Goal: Find specific page/section: Find specific page/section

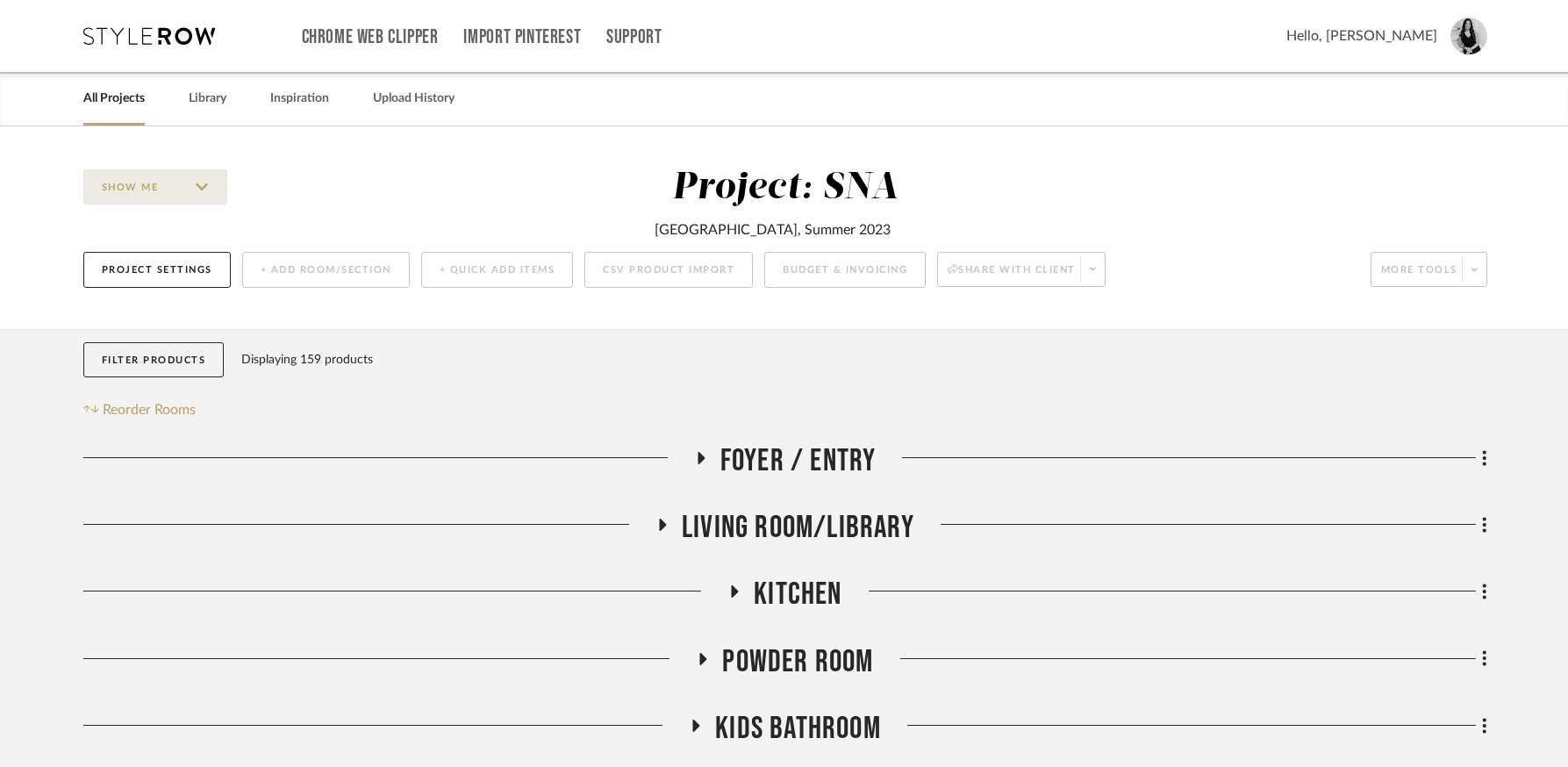
click at [126, 104] on link "All Projects" at bounding box center [114, 98] width 61 height 24
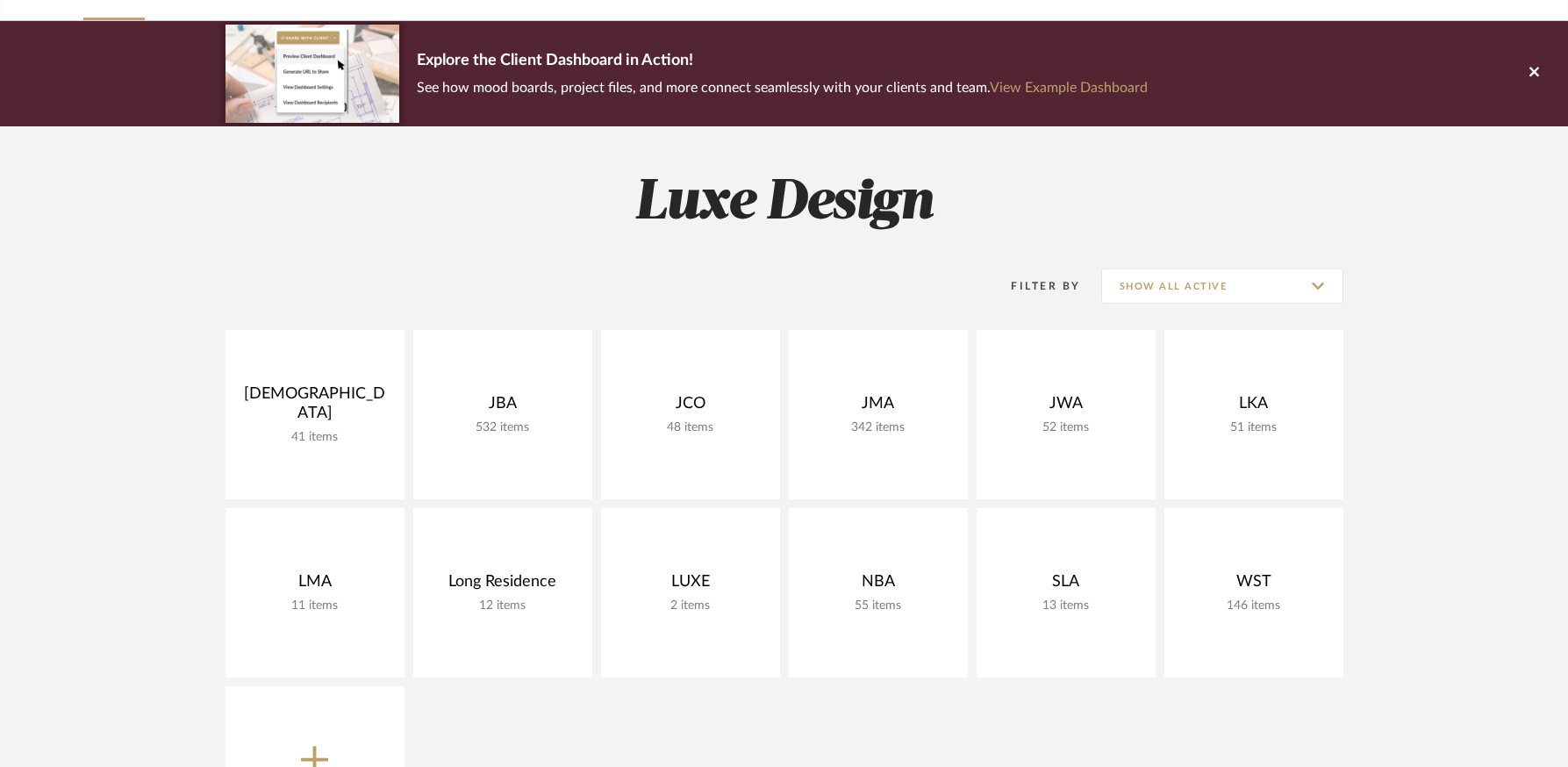
scroll to position [160, 0]
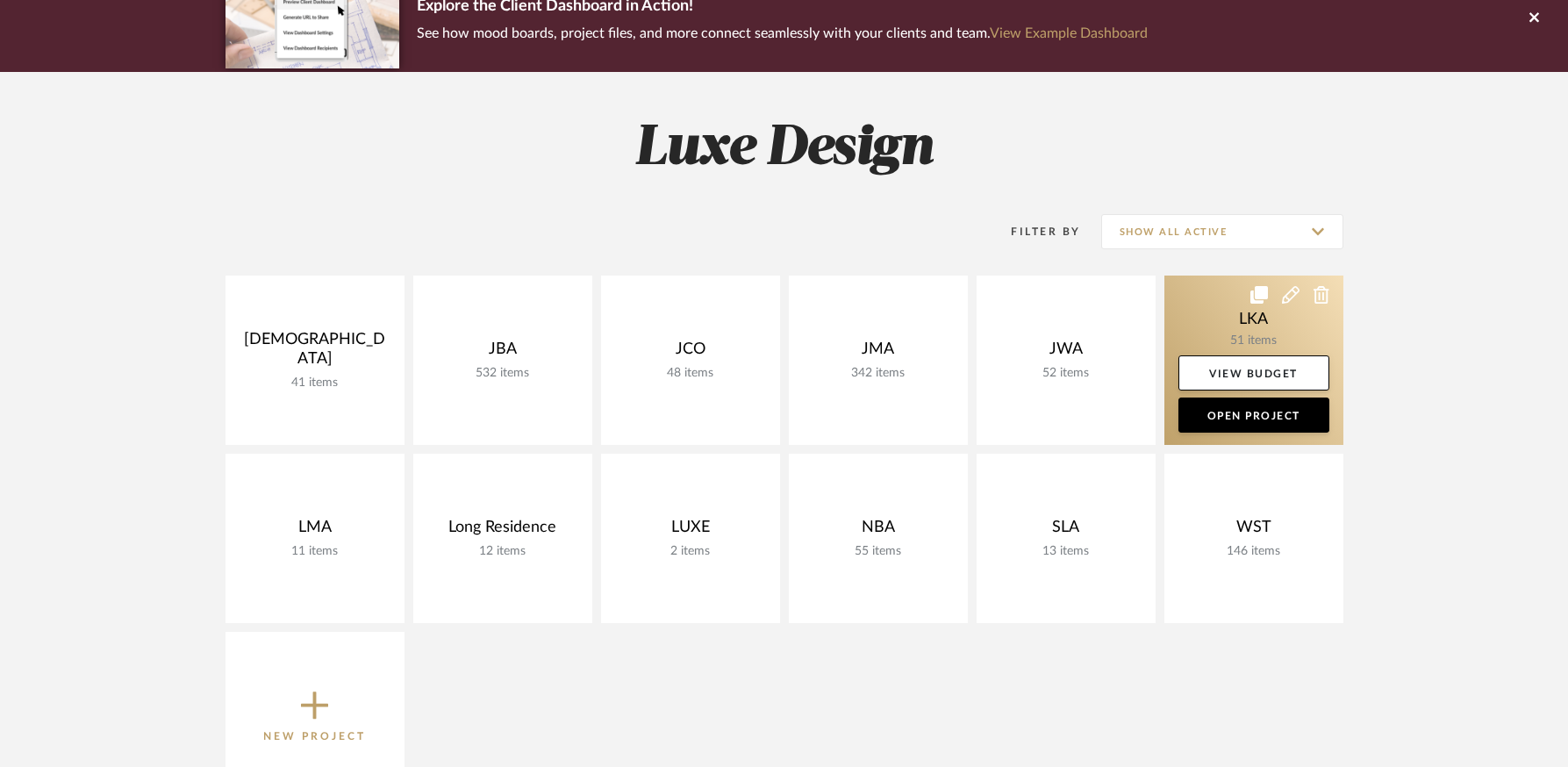
click at [1219, 307] on link at bounding box center [1254, 360] width 179 height 170
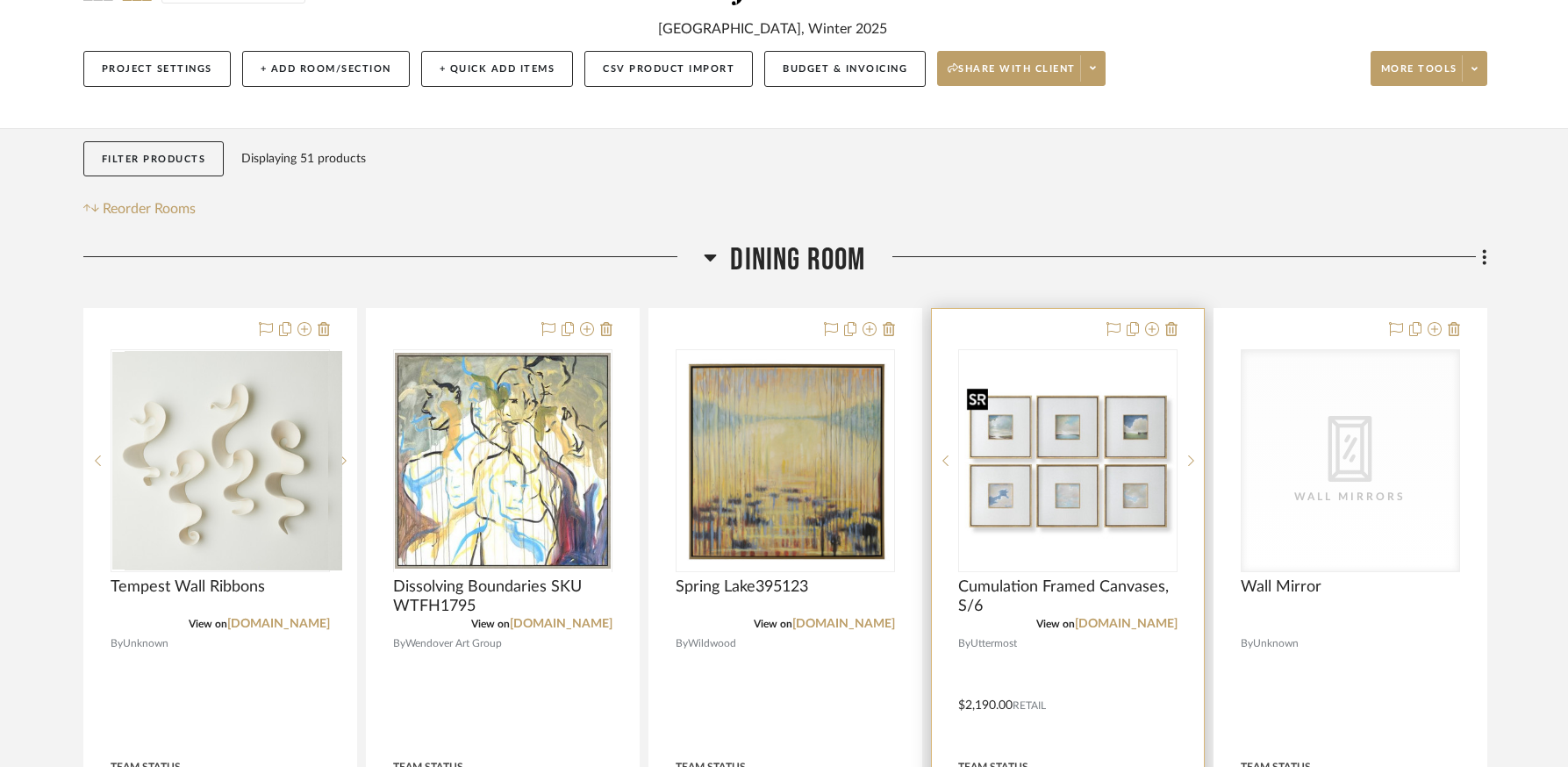
scroll to position [205, 0]
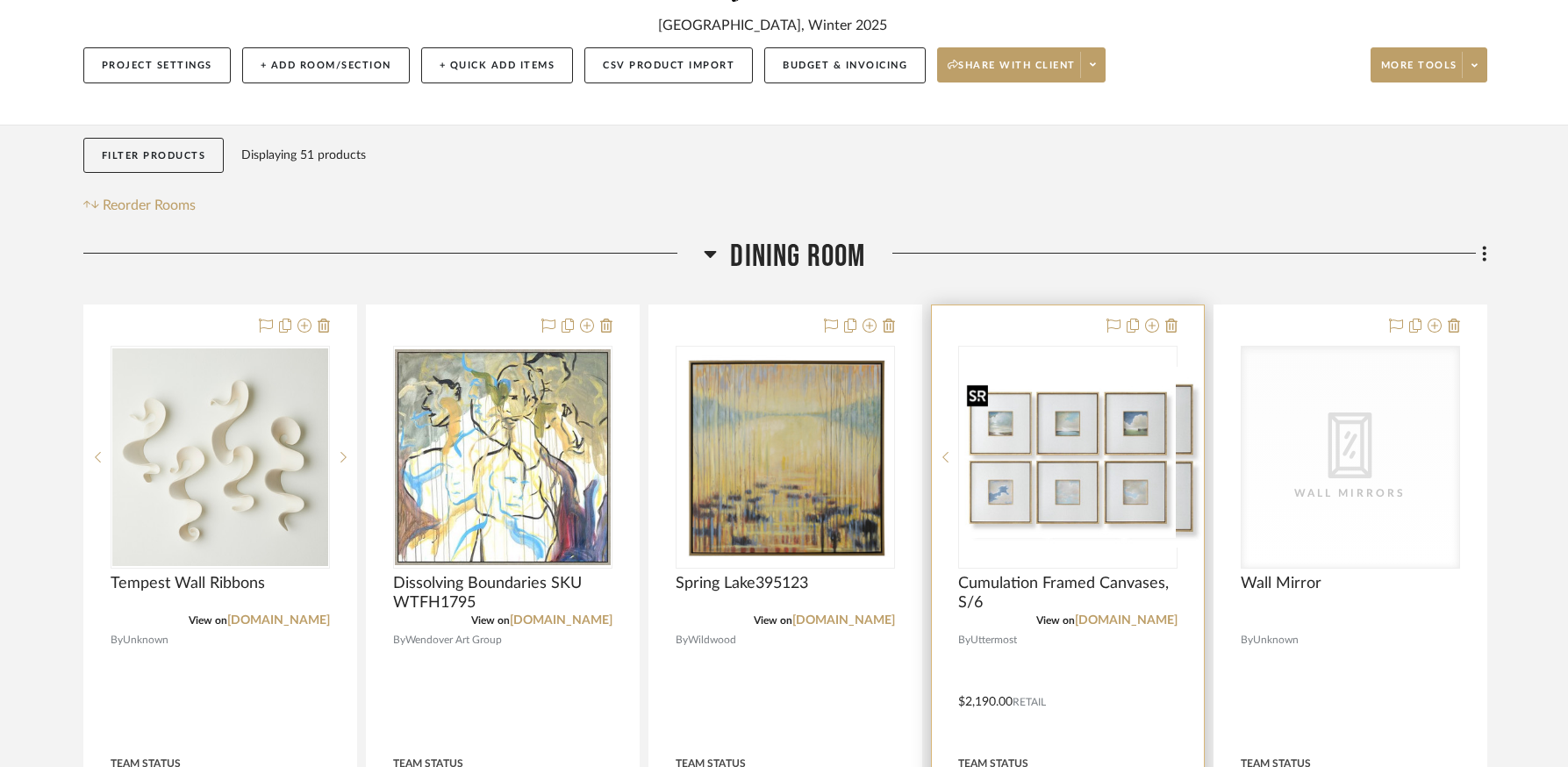
click at [1080, 479] on div at bounding box center [1068, 458] width 220 height 223
click at [1082, 503] on img "0" at bounding box center [1068, 457] width 216 height 161
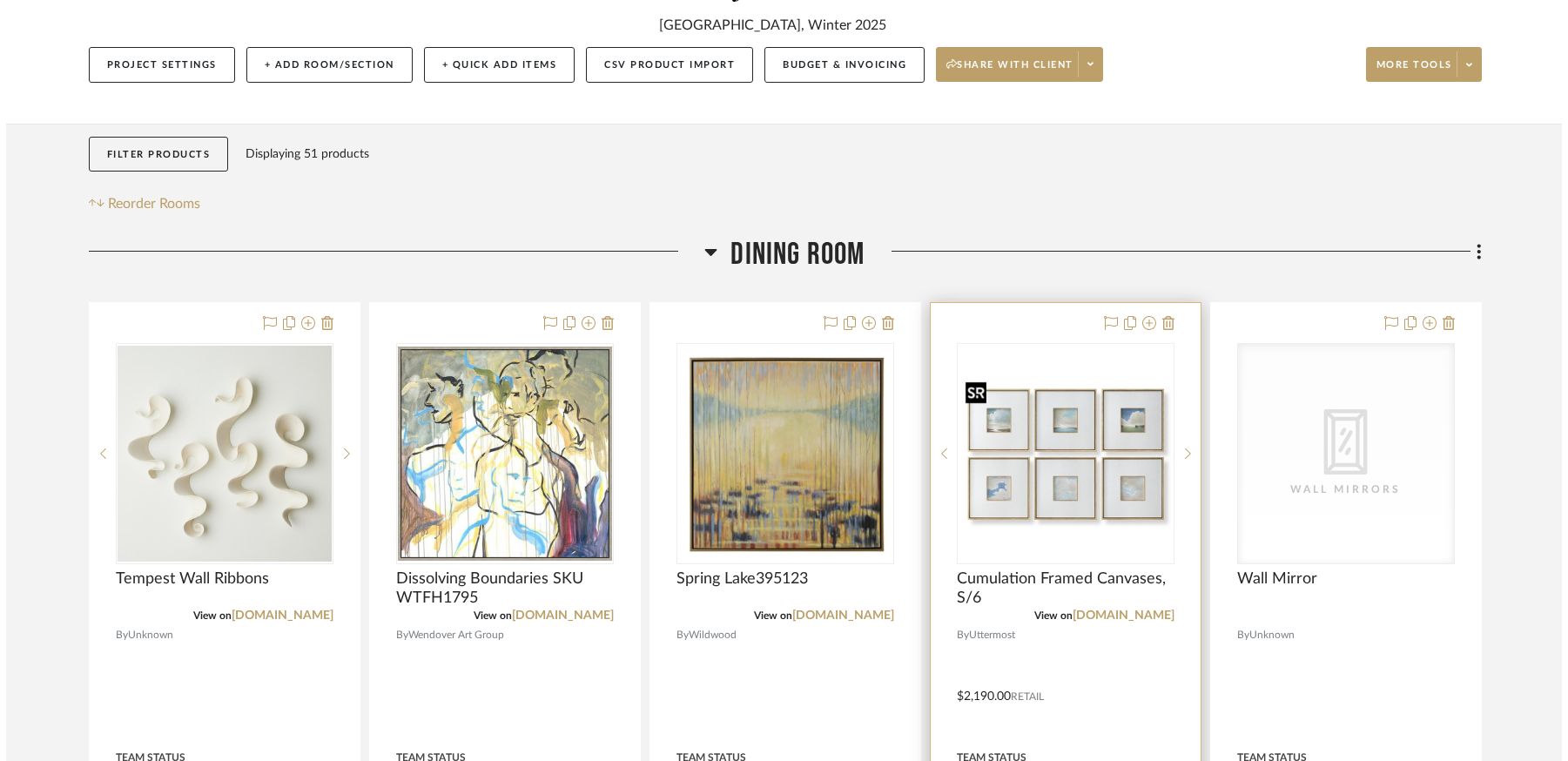
scroll to position [0, 0]
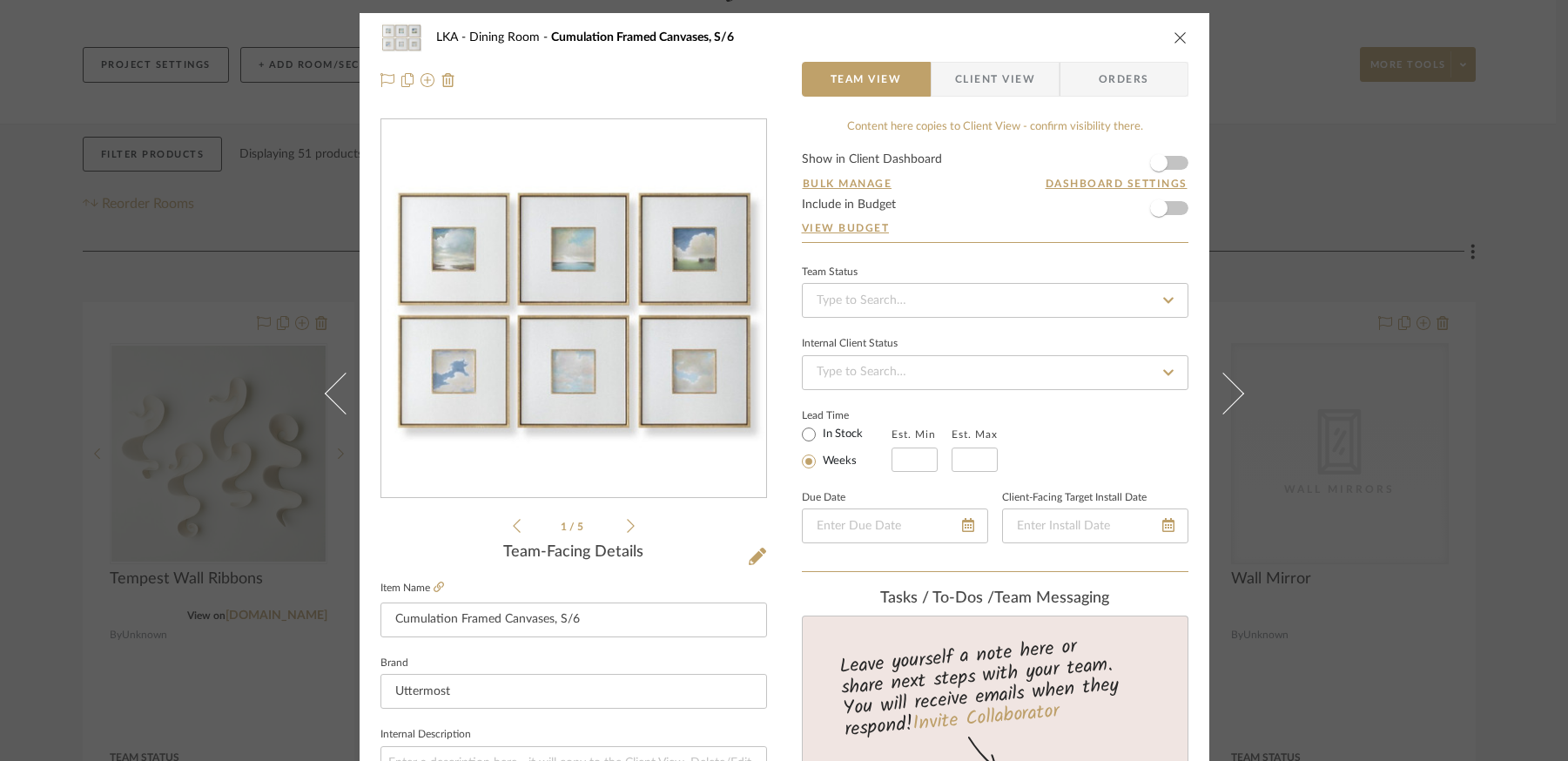
click at [628, 520] on div "1 / 5" at bounding box center [574, 328] width 387 height 418
click at [627, 523] on icon at bounding box center [630, 526] width 8 height 14
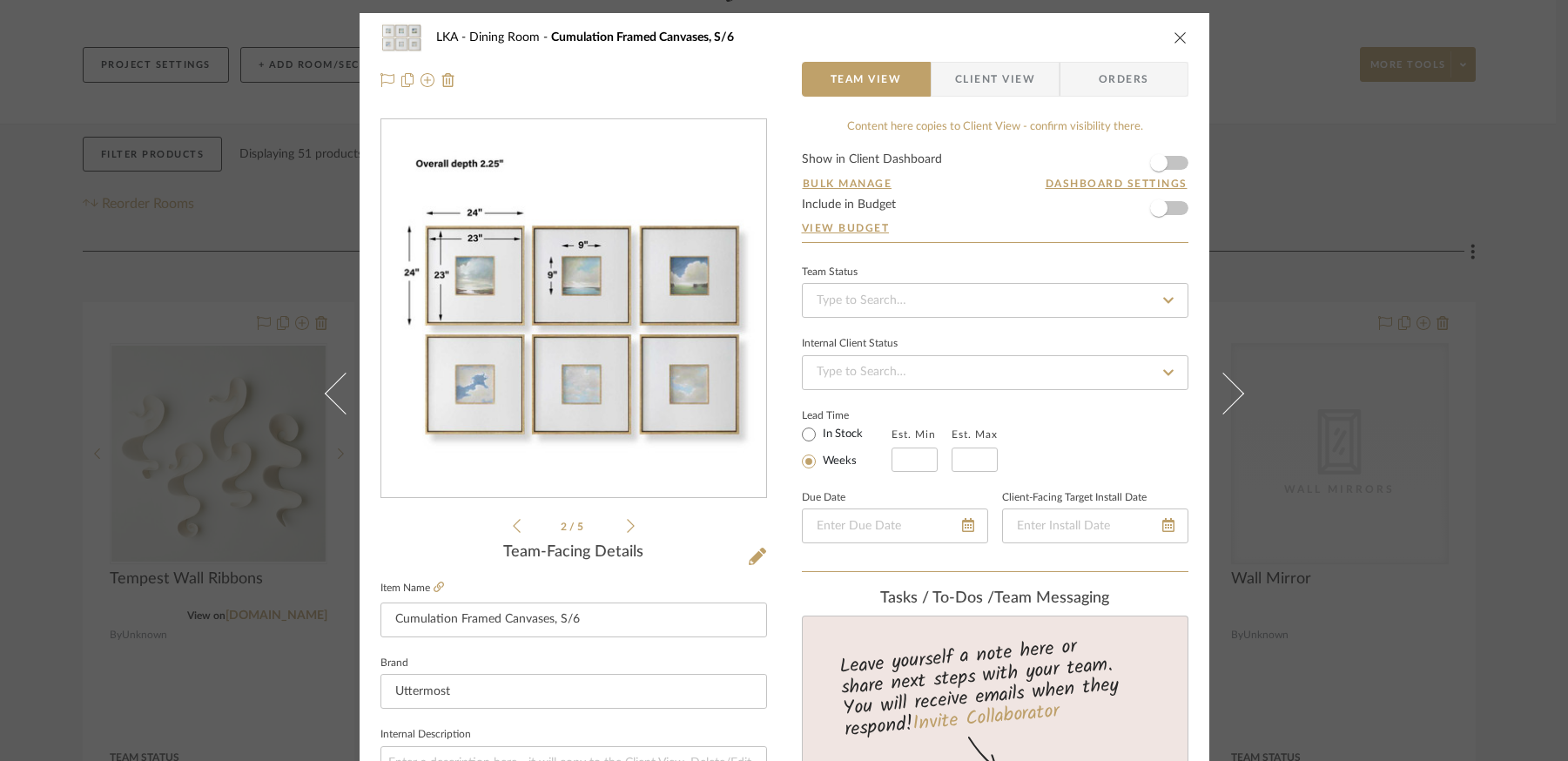
click at [627, 523] on icon at bounding box center [630, 526] width 8 height 16
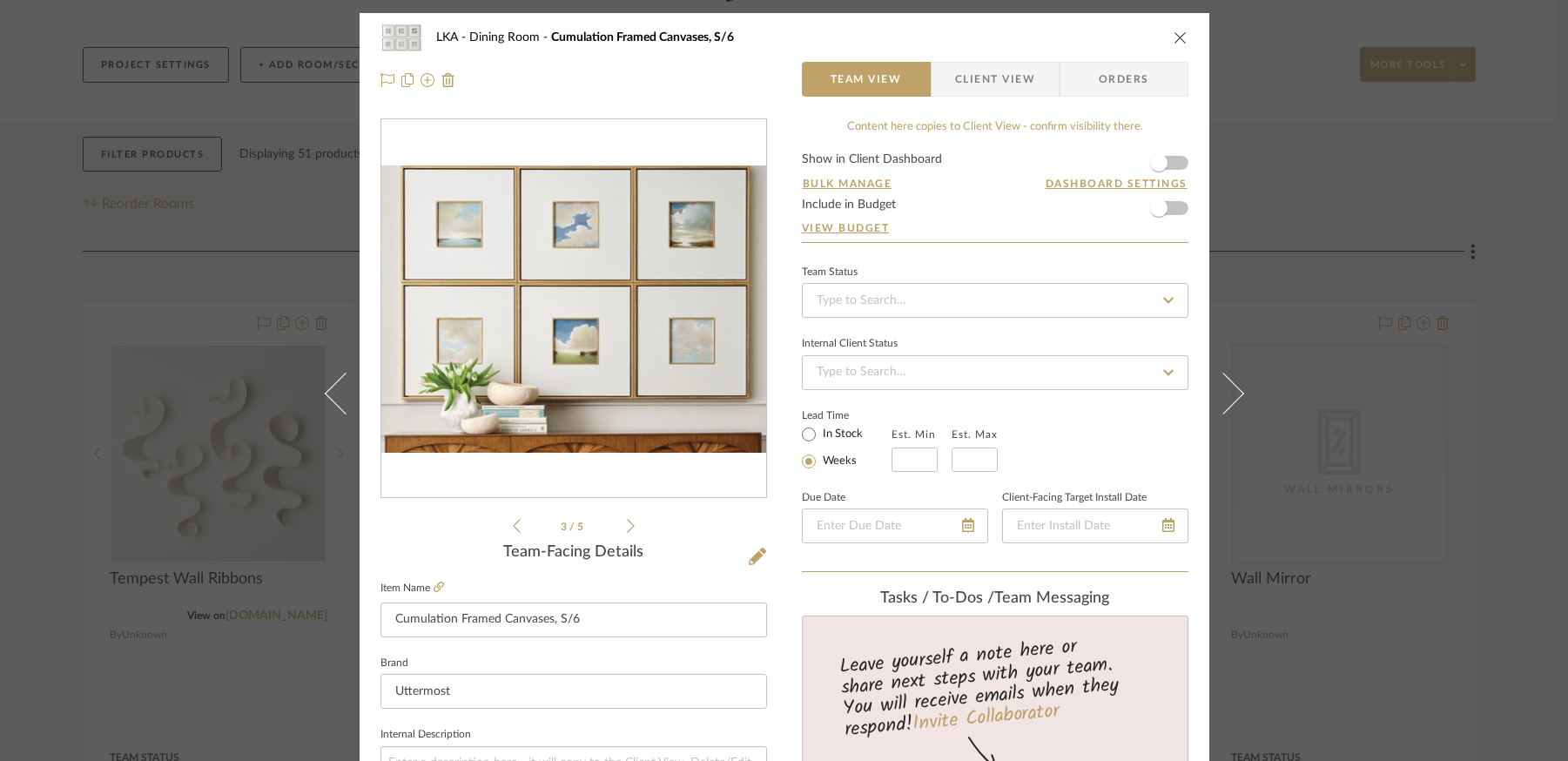
click at [627, 523] on icon at bounding box center [630, 526] width 8 height 16
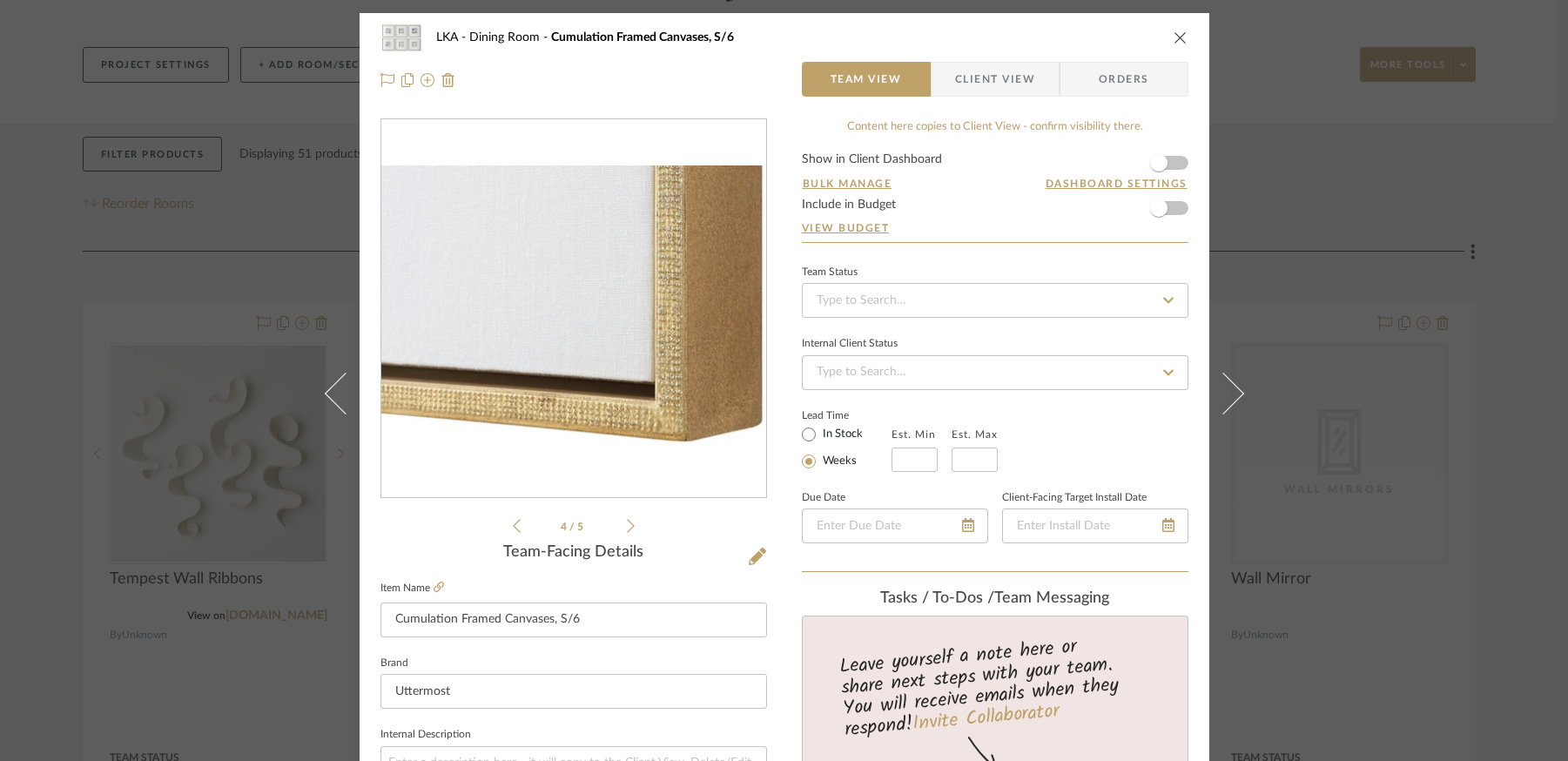
click at [520, 526] on li "4 / 5" at bounding box center [574, 526] width 106 height 21
click at [512, 527] on icon at bounding box center [516, 526] width 8 height 16
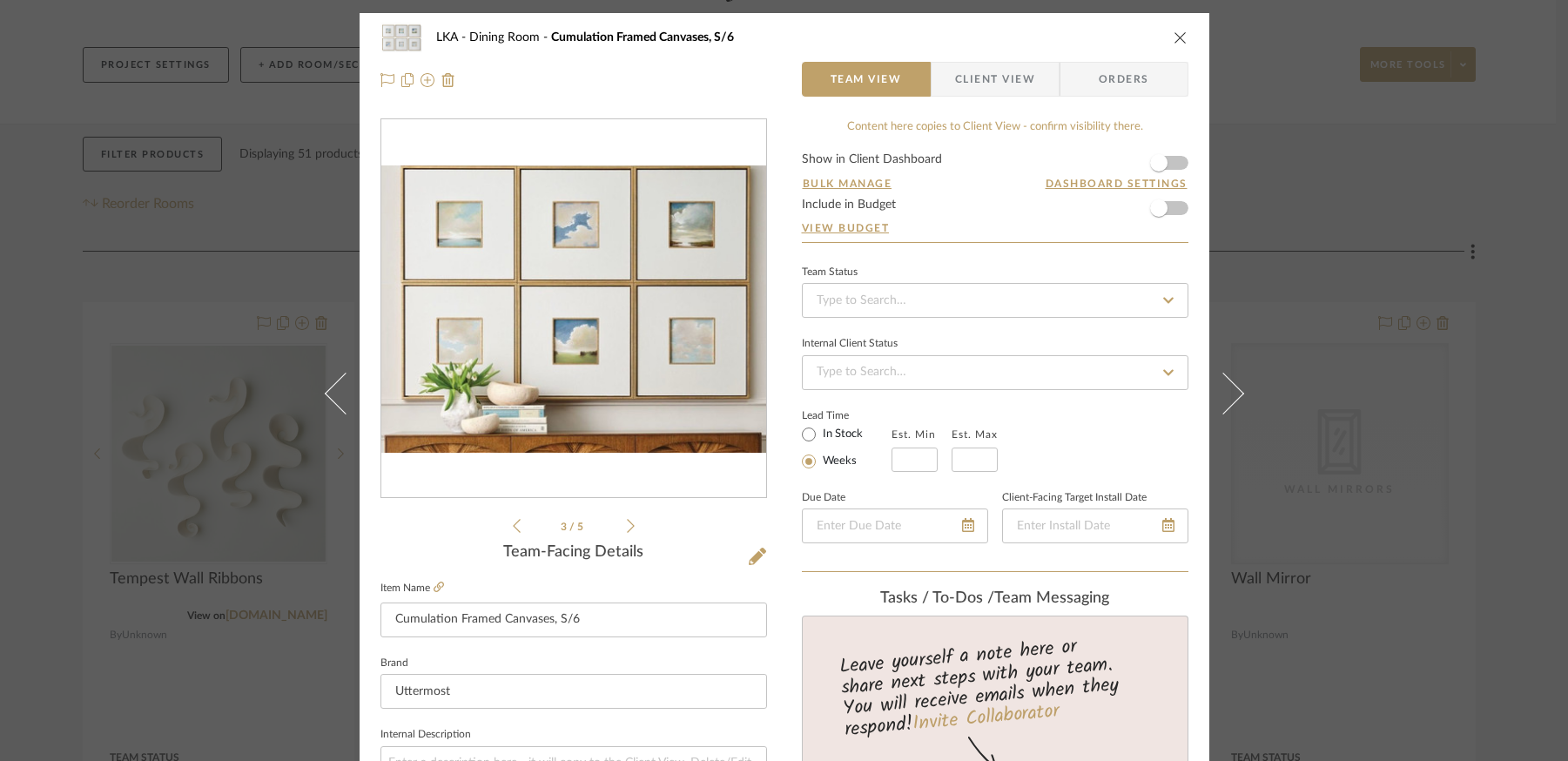
click at [512, 527] on icon at bounding box center [516, 526] width 8 height 16
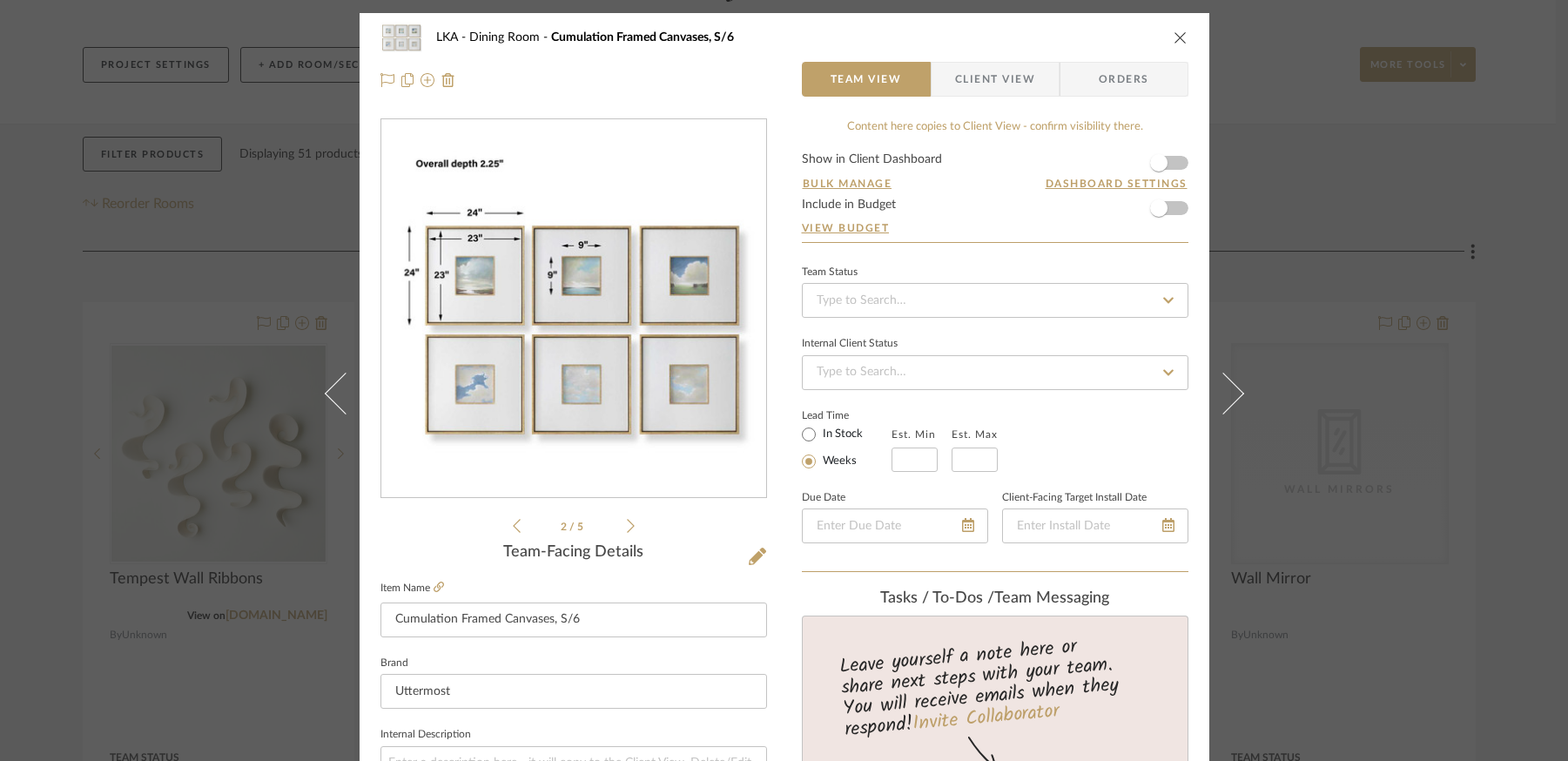
click at [512, 527] on icon at bounding box center [516, 526] width 8 height 16
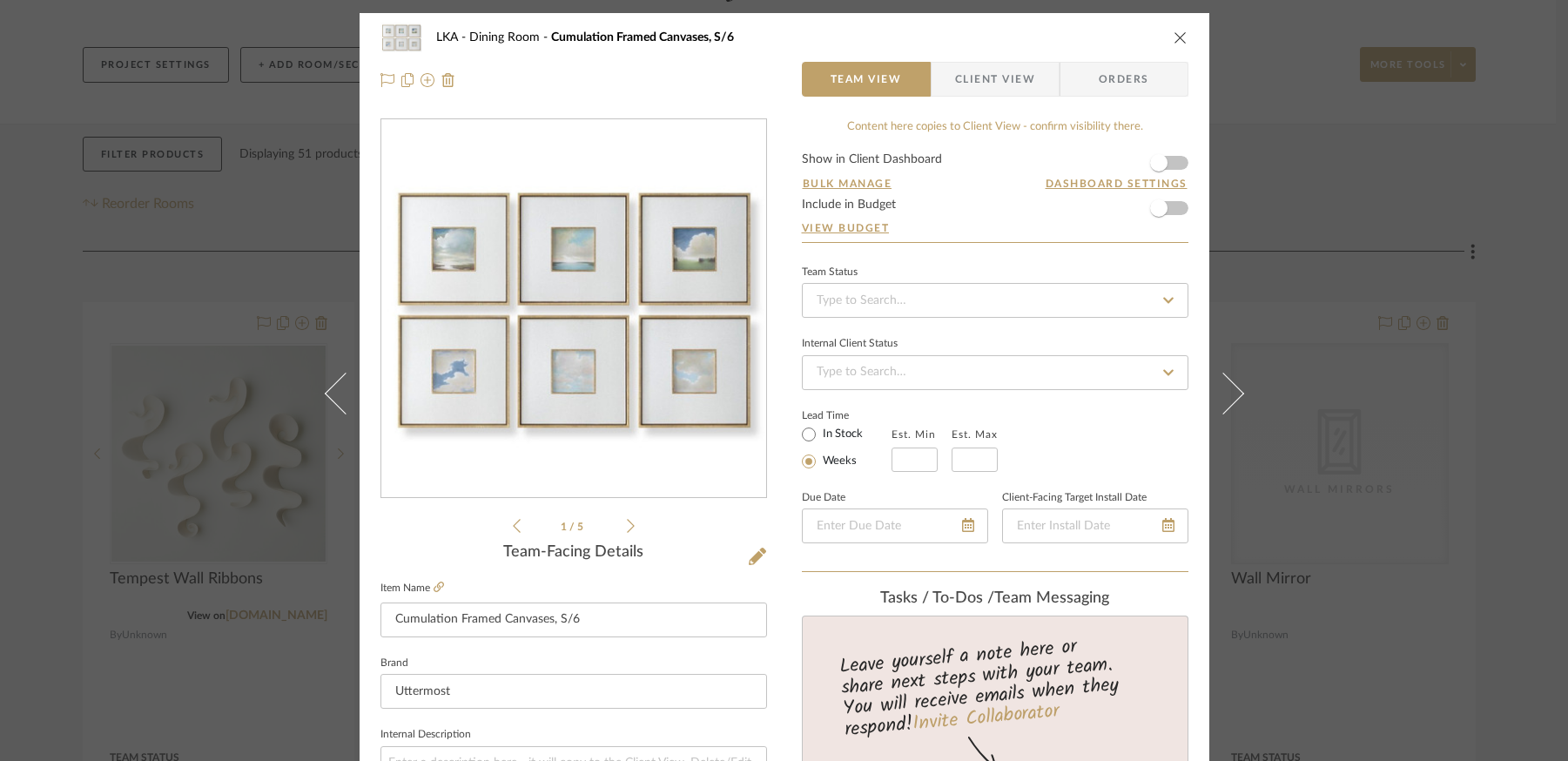
click at [1174, 39] on icon "close" at bounding box center [1181, 37] width 14 height 14
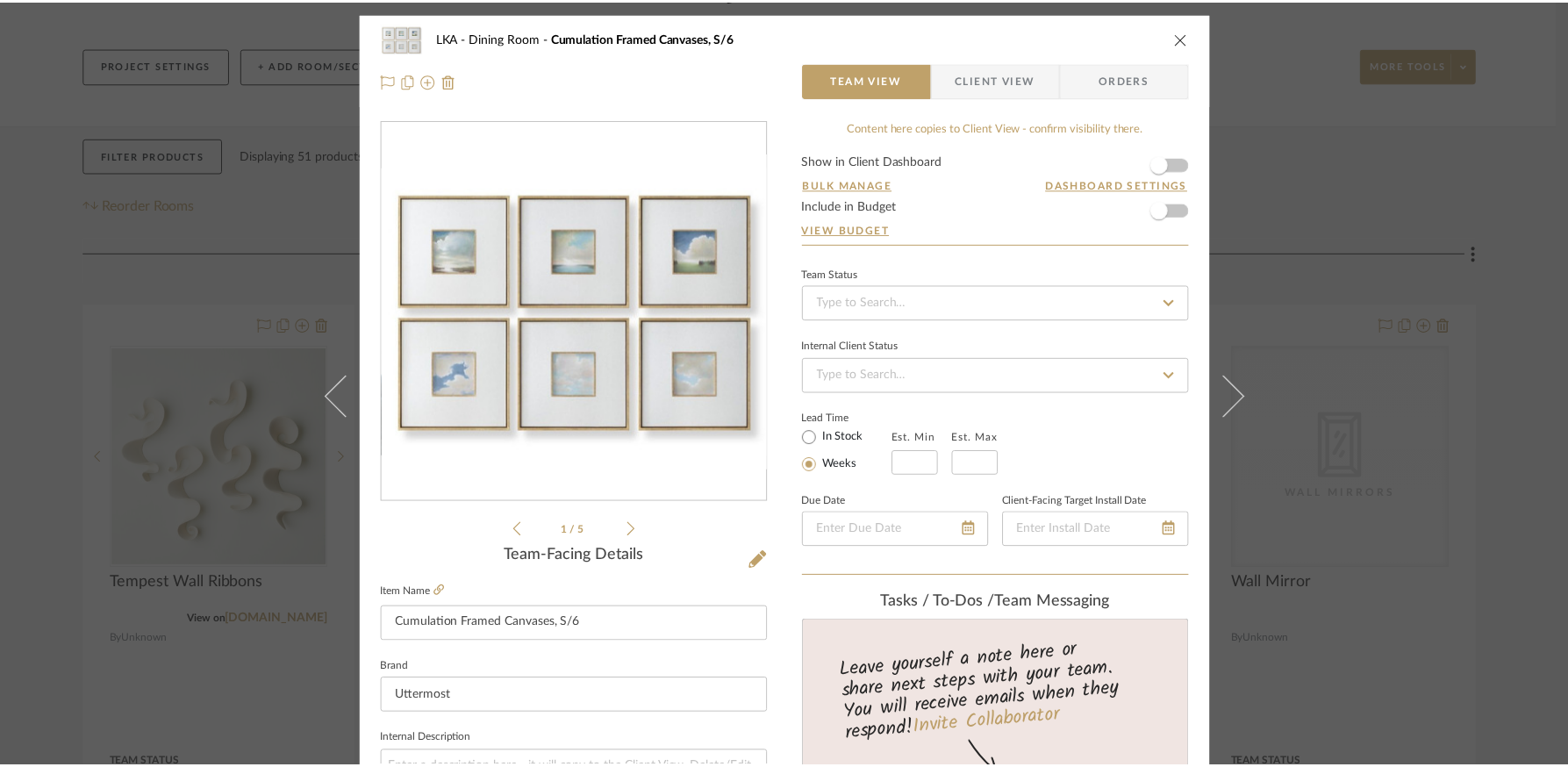
scroll to position [205, 0]
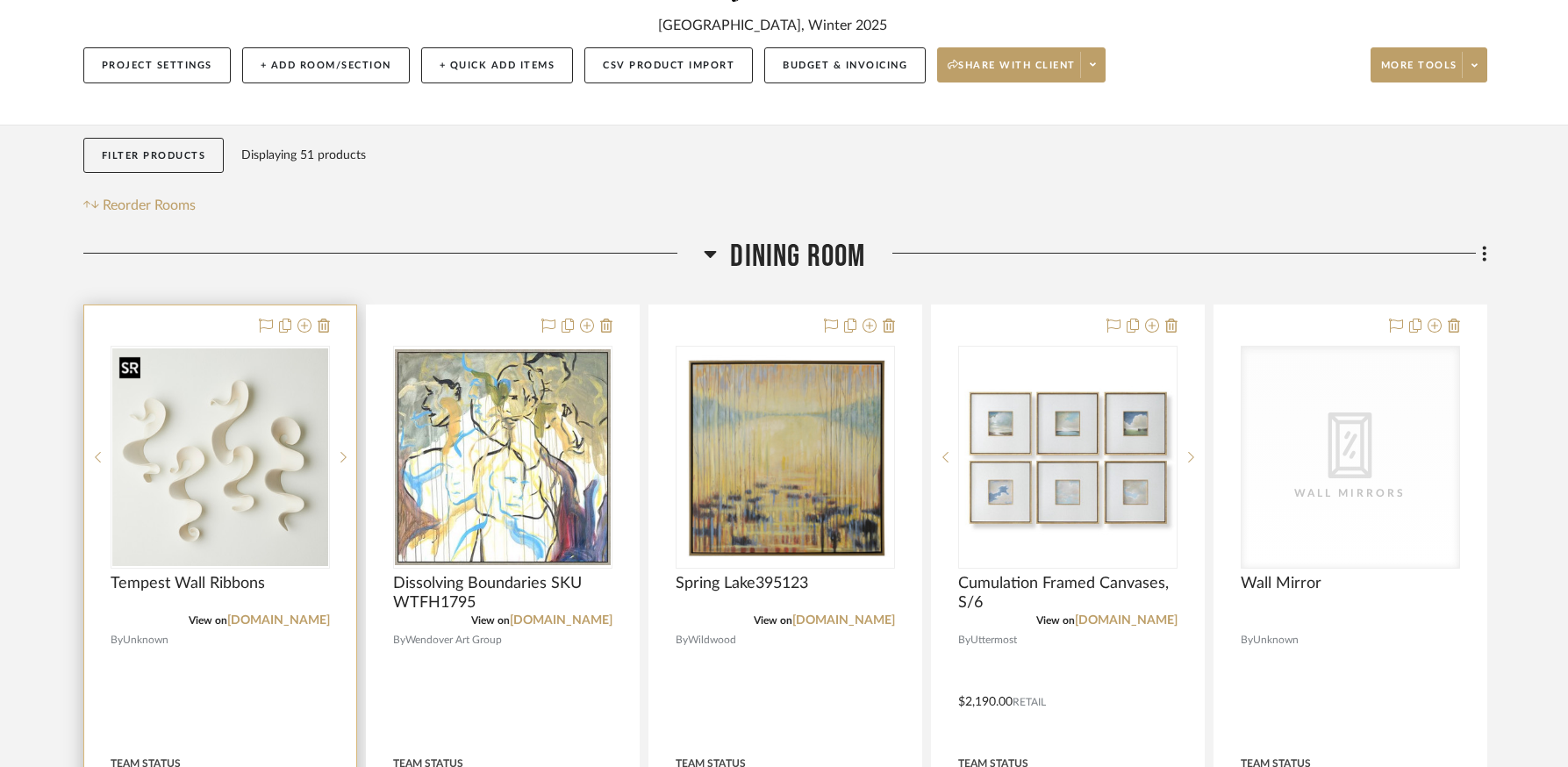
click at [279, 387] on img "0" at bounding box center [220, 457] width 216 height 217
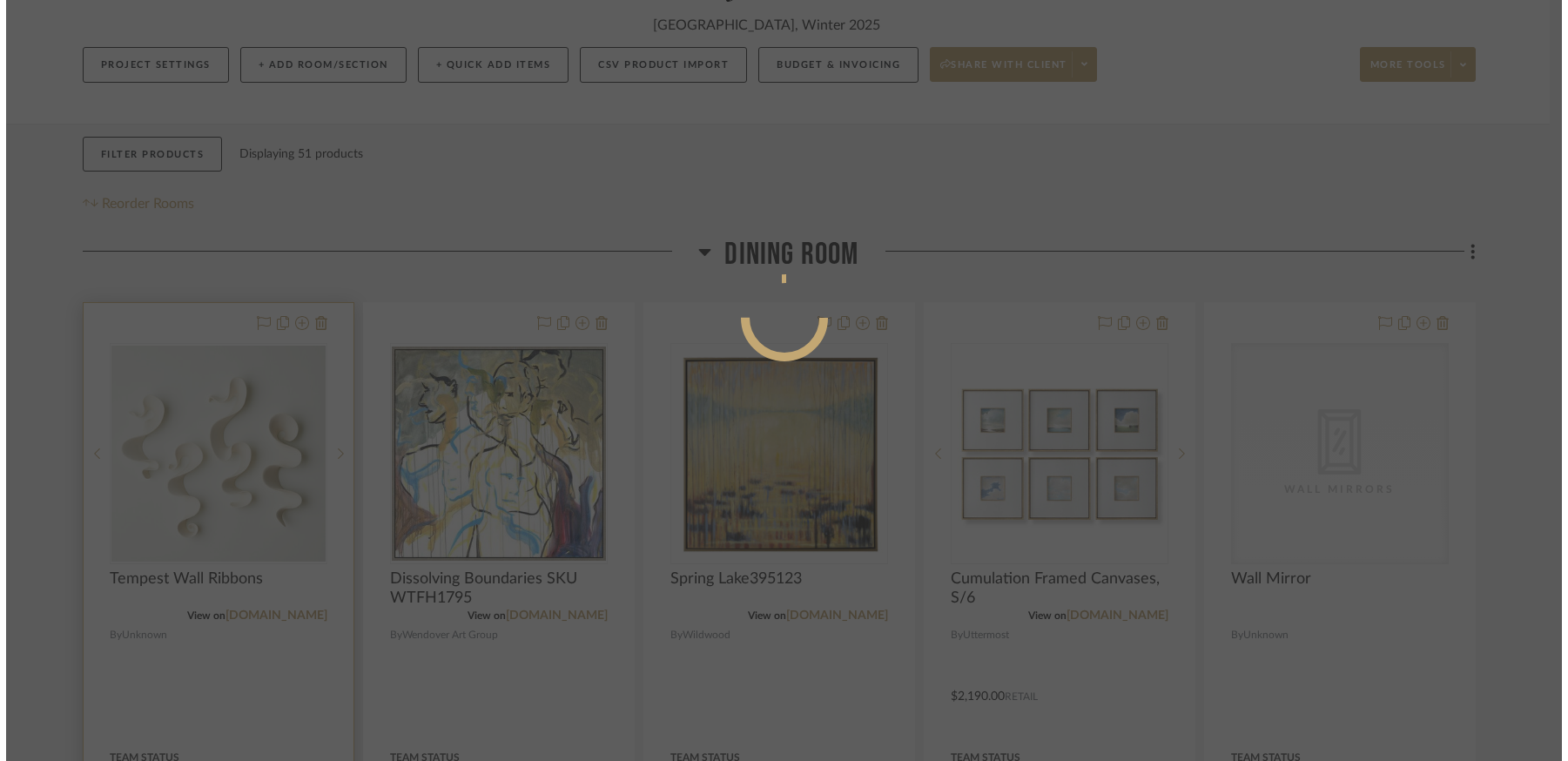
scroll to position [0, 0]
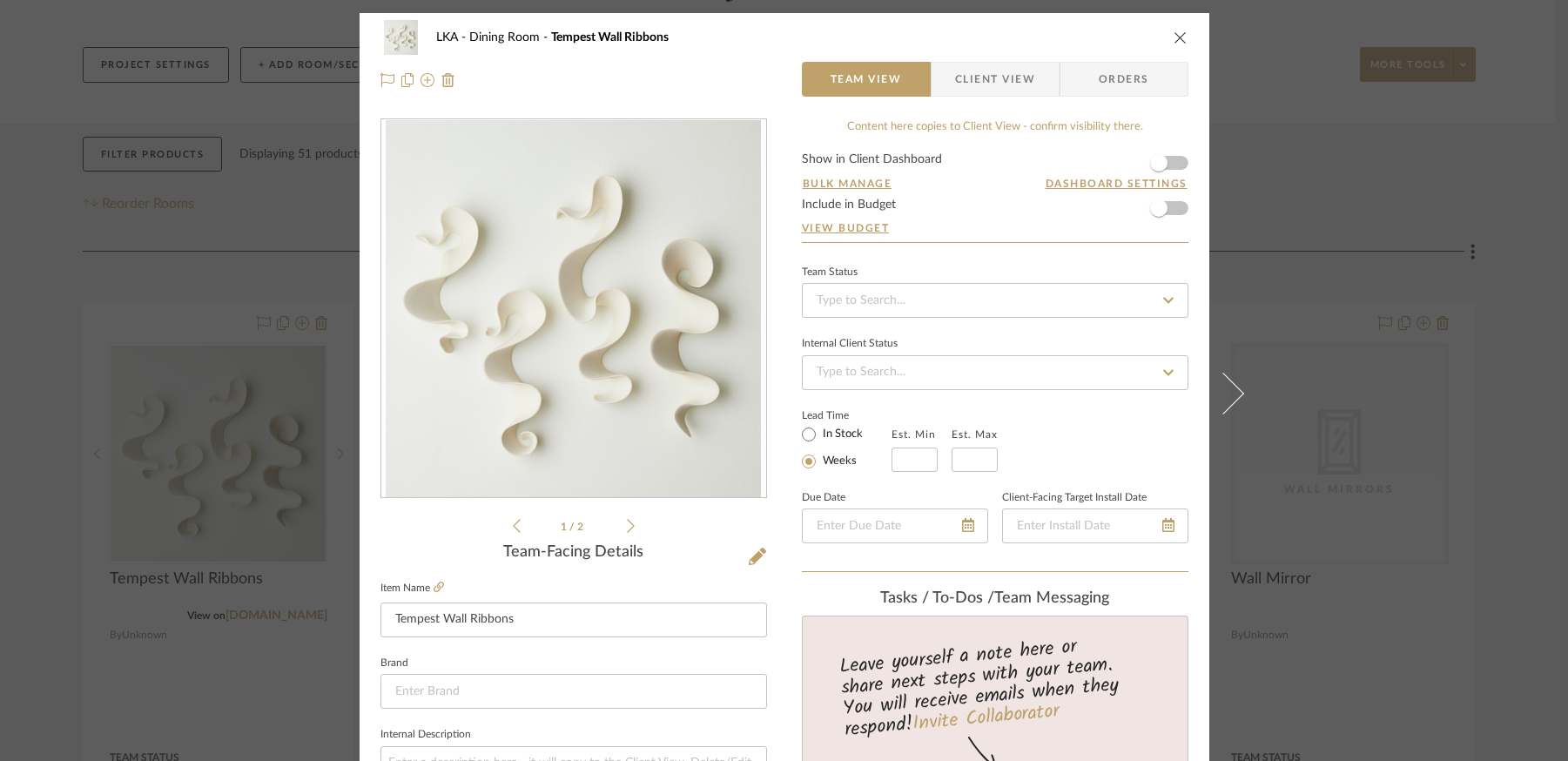
drag, startPoint x: 1173, startPoint y: 37, endPoint x: 1134, endPoint y: 117, distance: 89.0
click at [1174, 37] on icon "close" at bounding box center [1181, 37] width 14 height 14
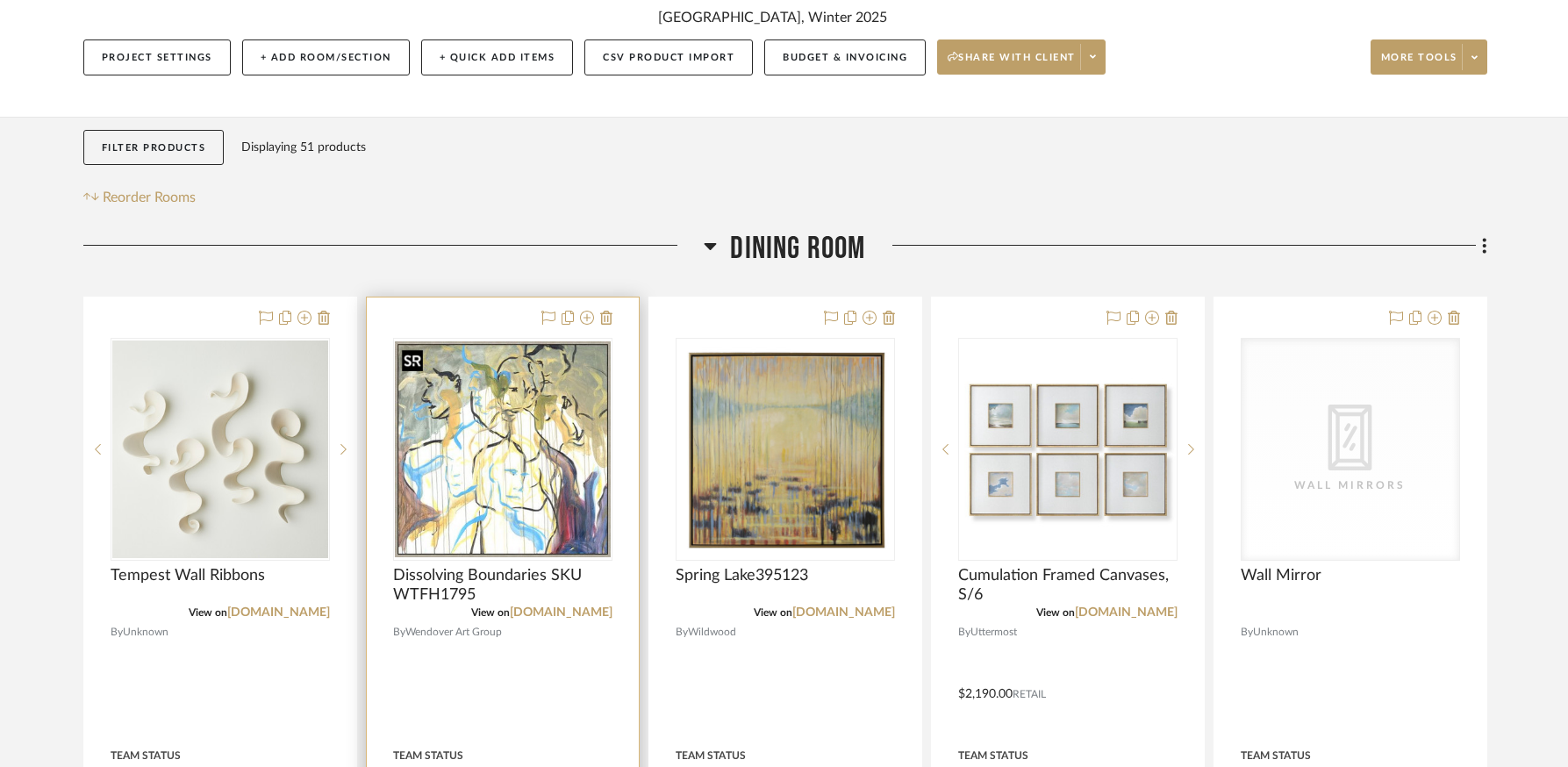
scroll to position [213, 0]
click at [567, 476] on img "0" at bounding box center [503, 449] width 216 height 216
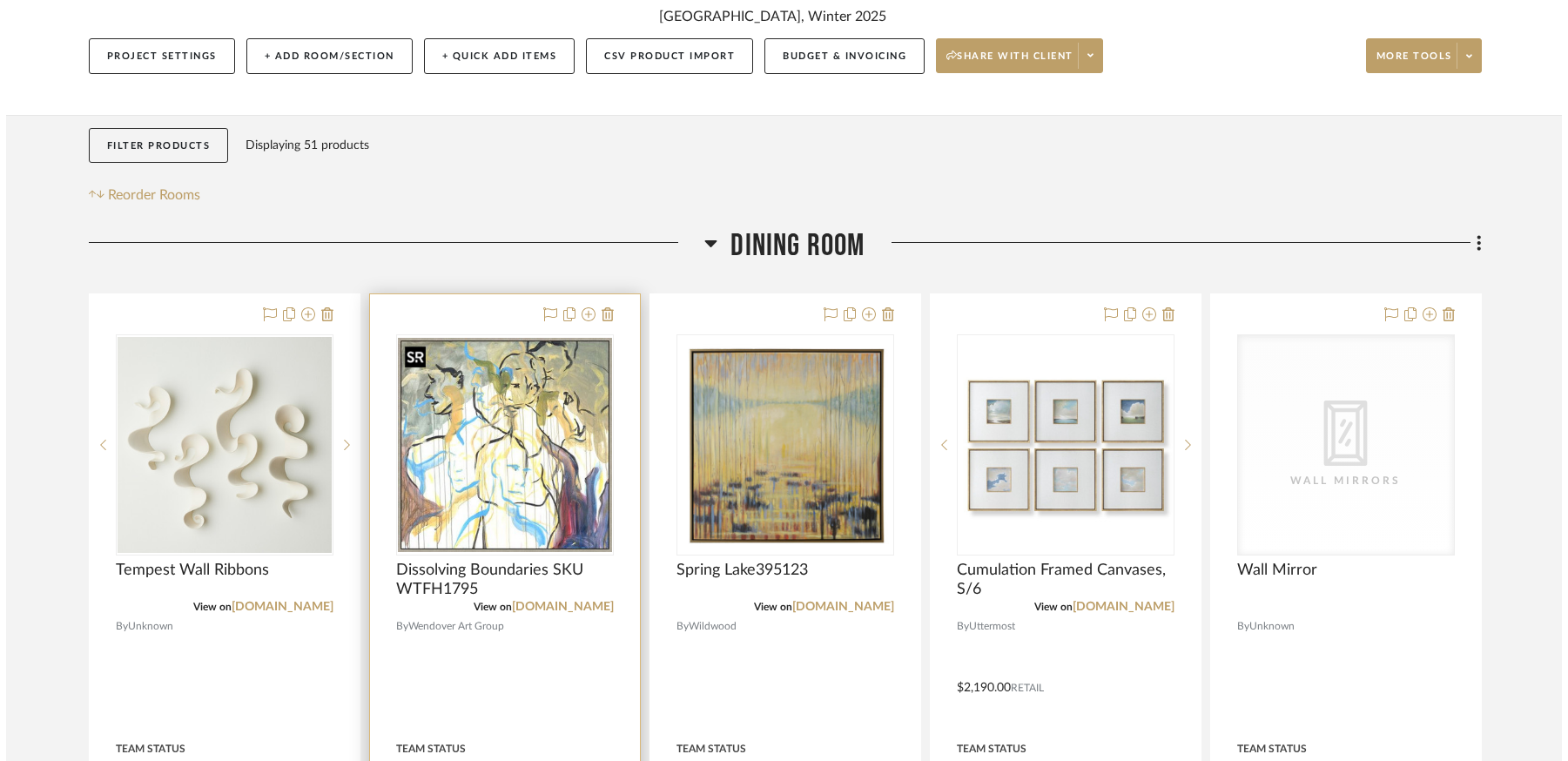
scroll to position [0, 0]
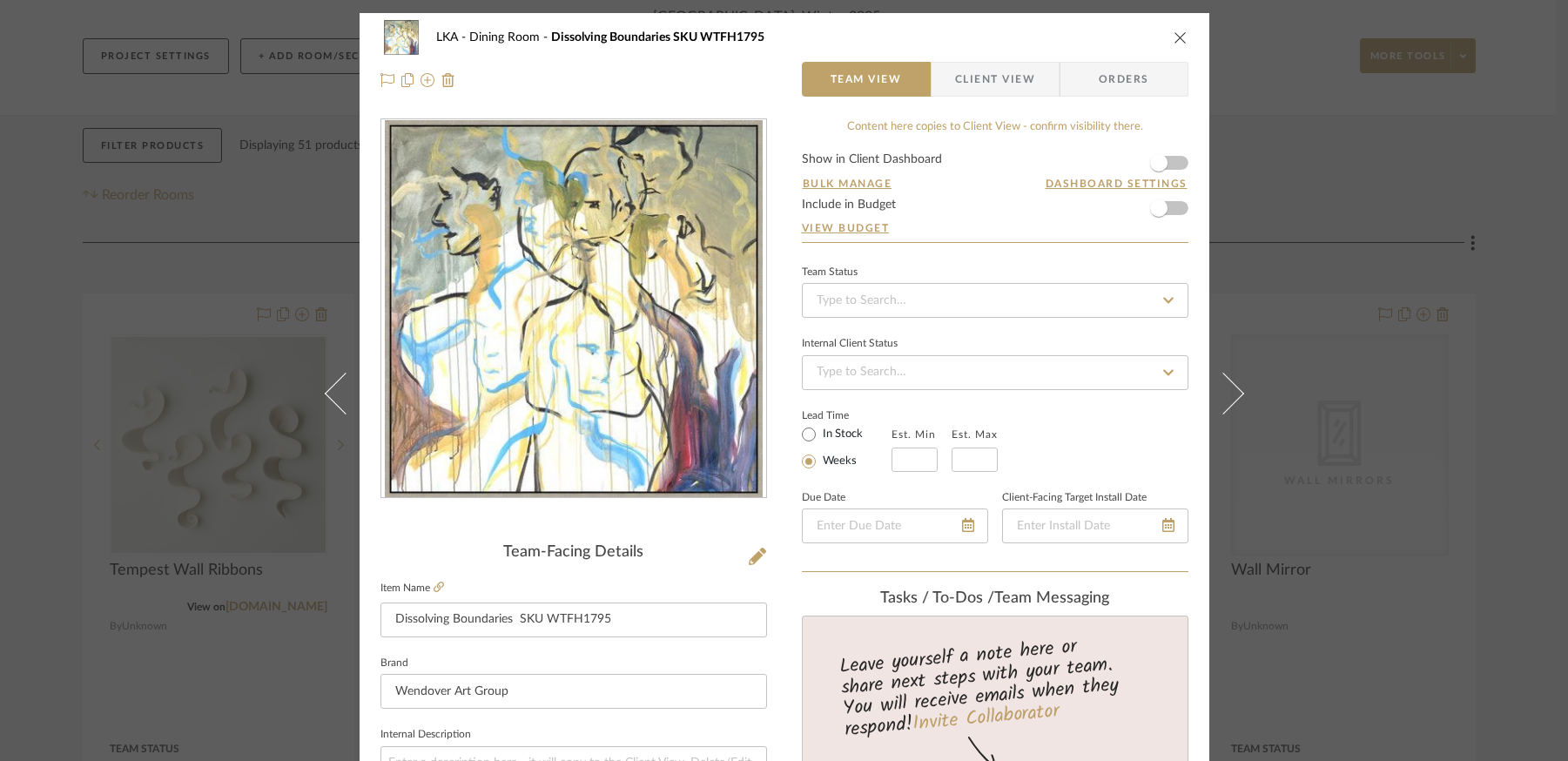
click at [1174, 42] on icon "close" at bounding box center [1181, 37] width 14 height 14
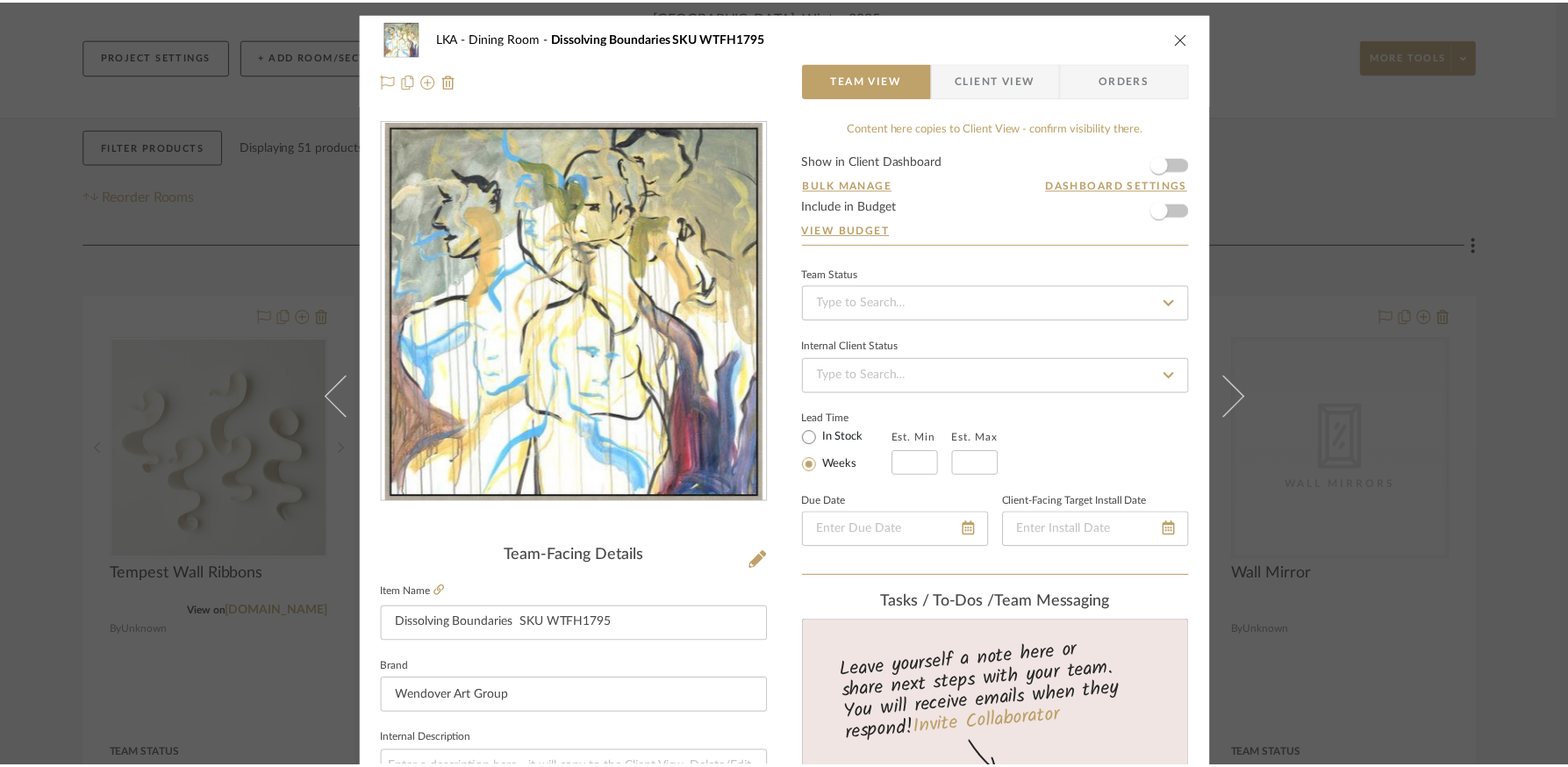
scroll to position [213, 0]
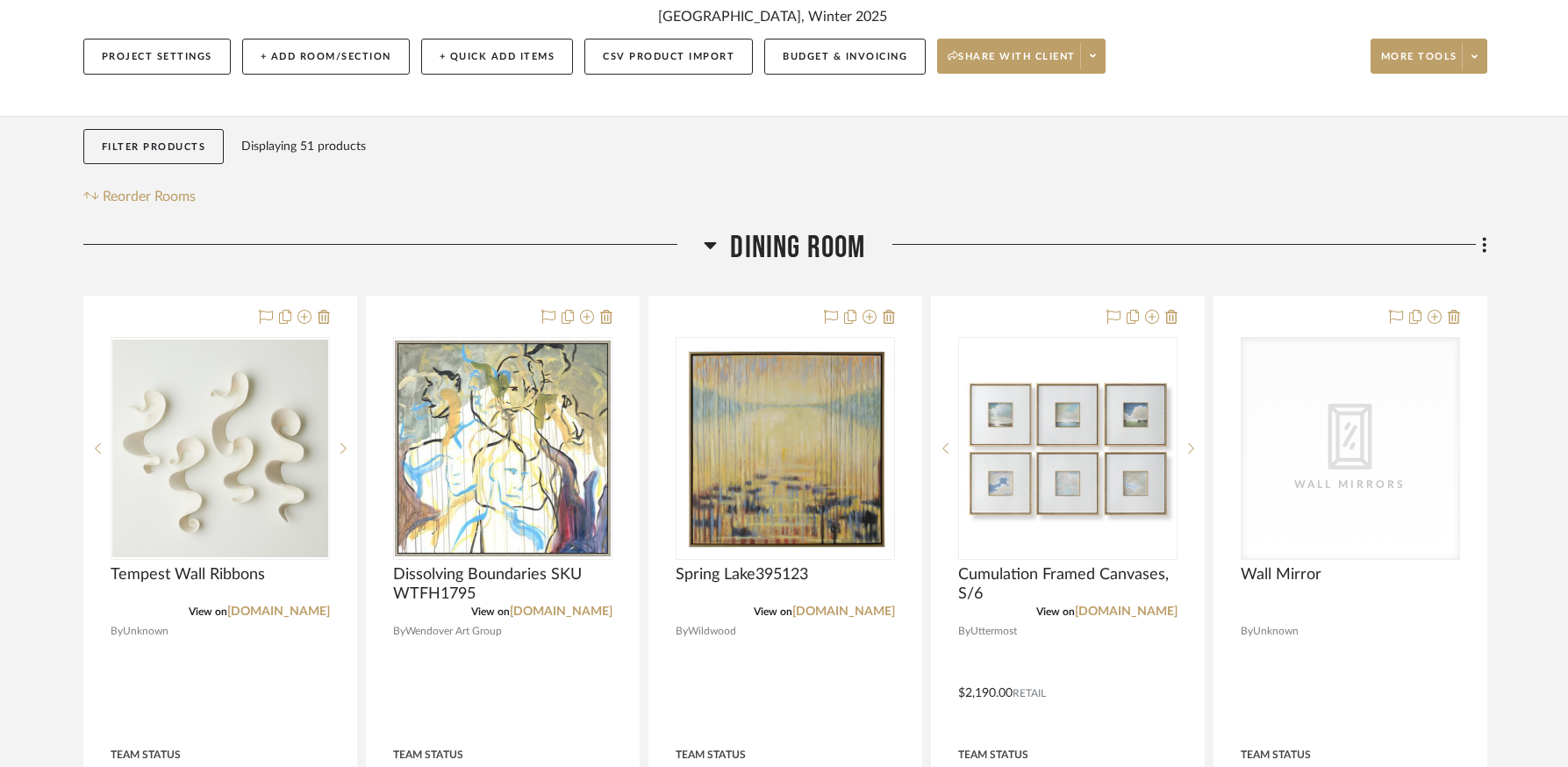
click at [708, 247] on icon at bounding box center [711, 246] width 12 height 7
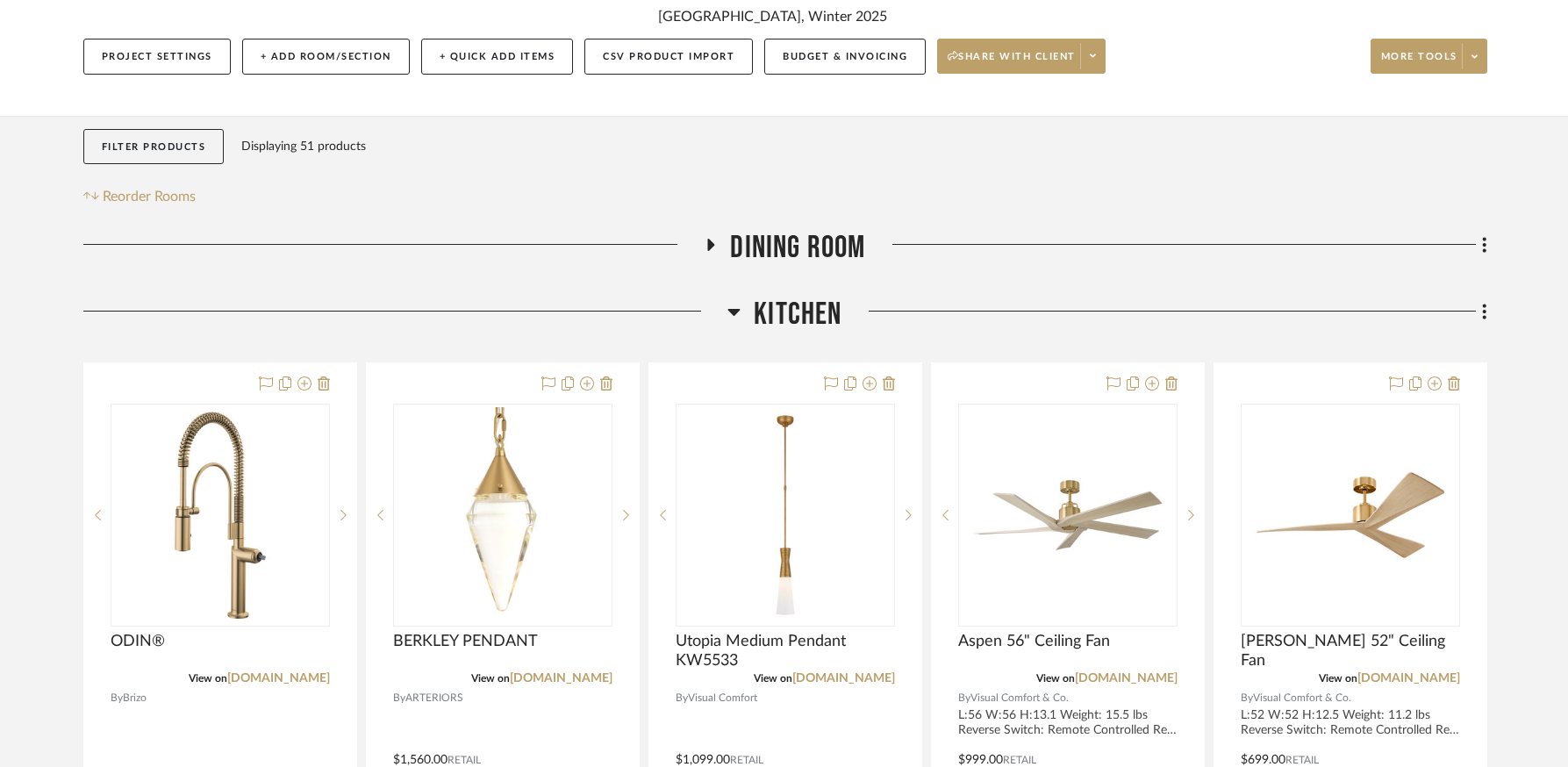
click at [736, 313] on icon at bounding box center [734, 313] width 12 height 7
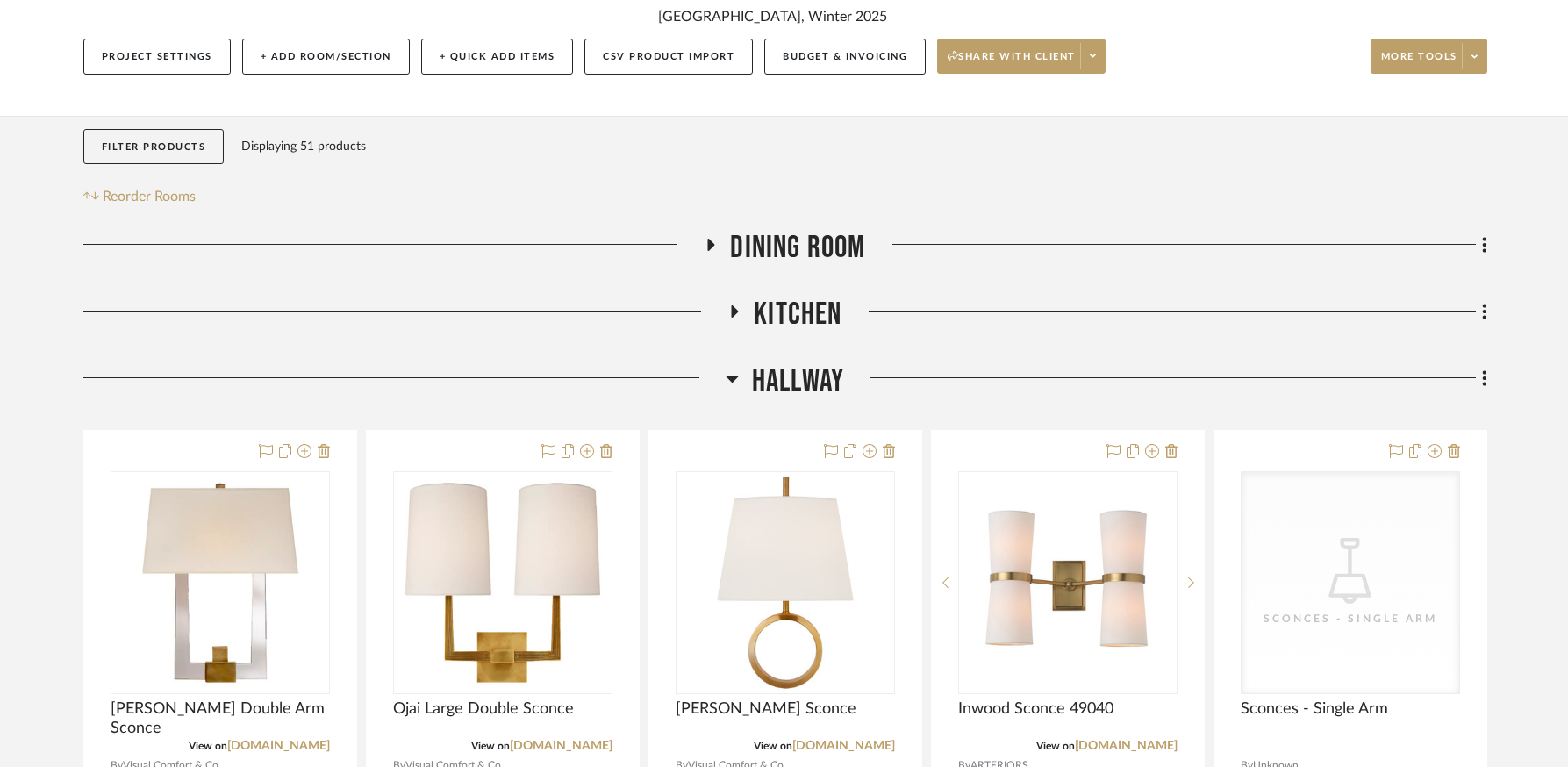
click at [733, 377] on icon at bounding box center [732, 380] width 12 height 7
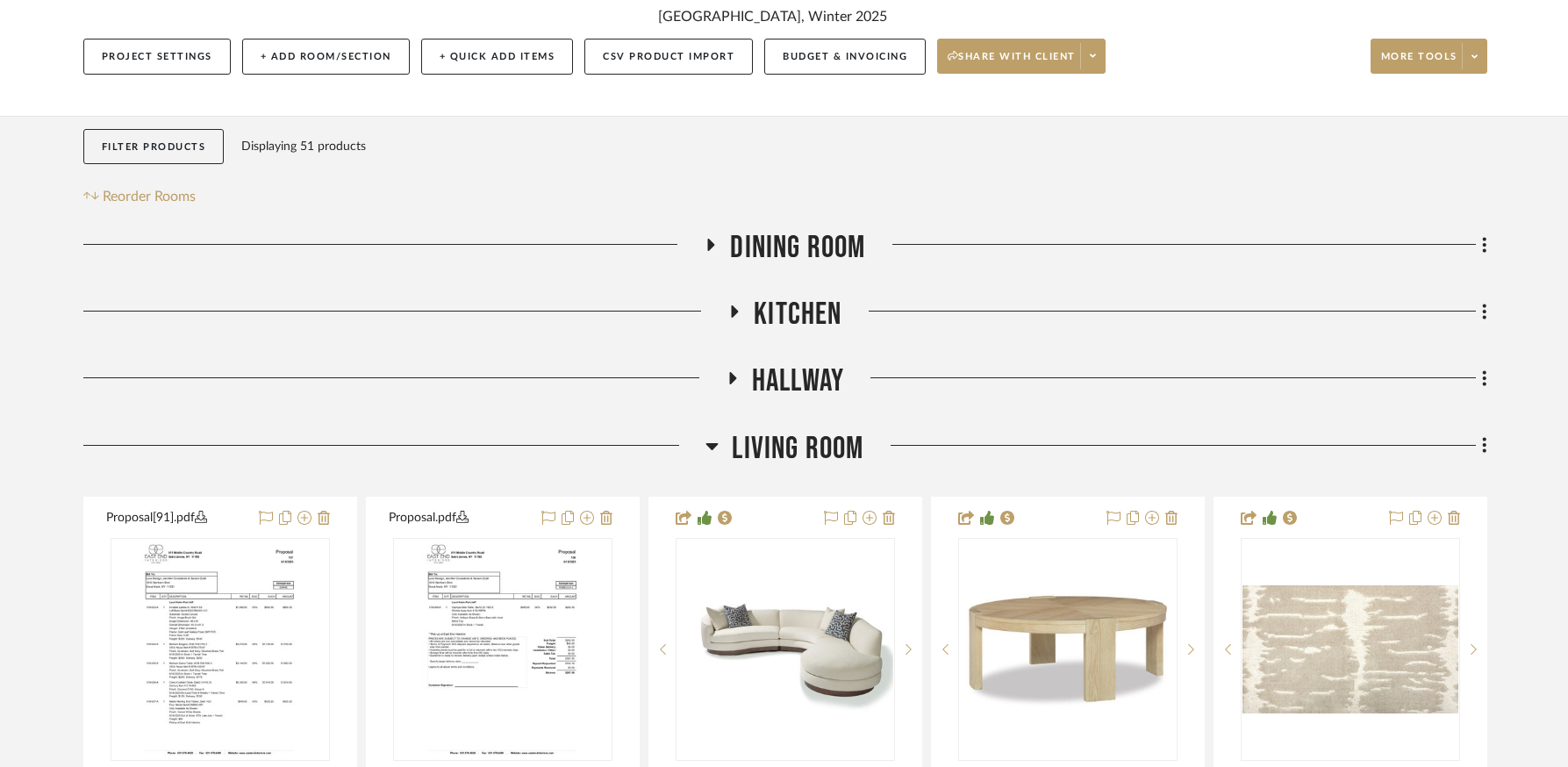
click at [708, 445] on icon at bounding box center [712, 446] width 12 height 7
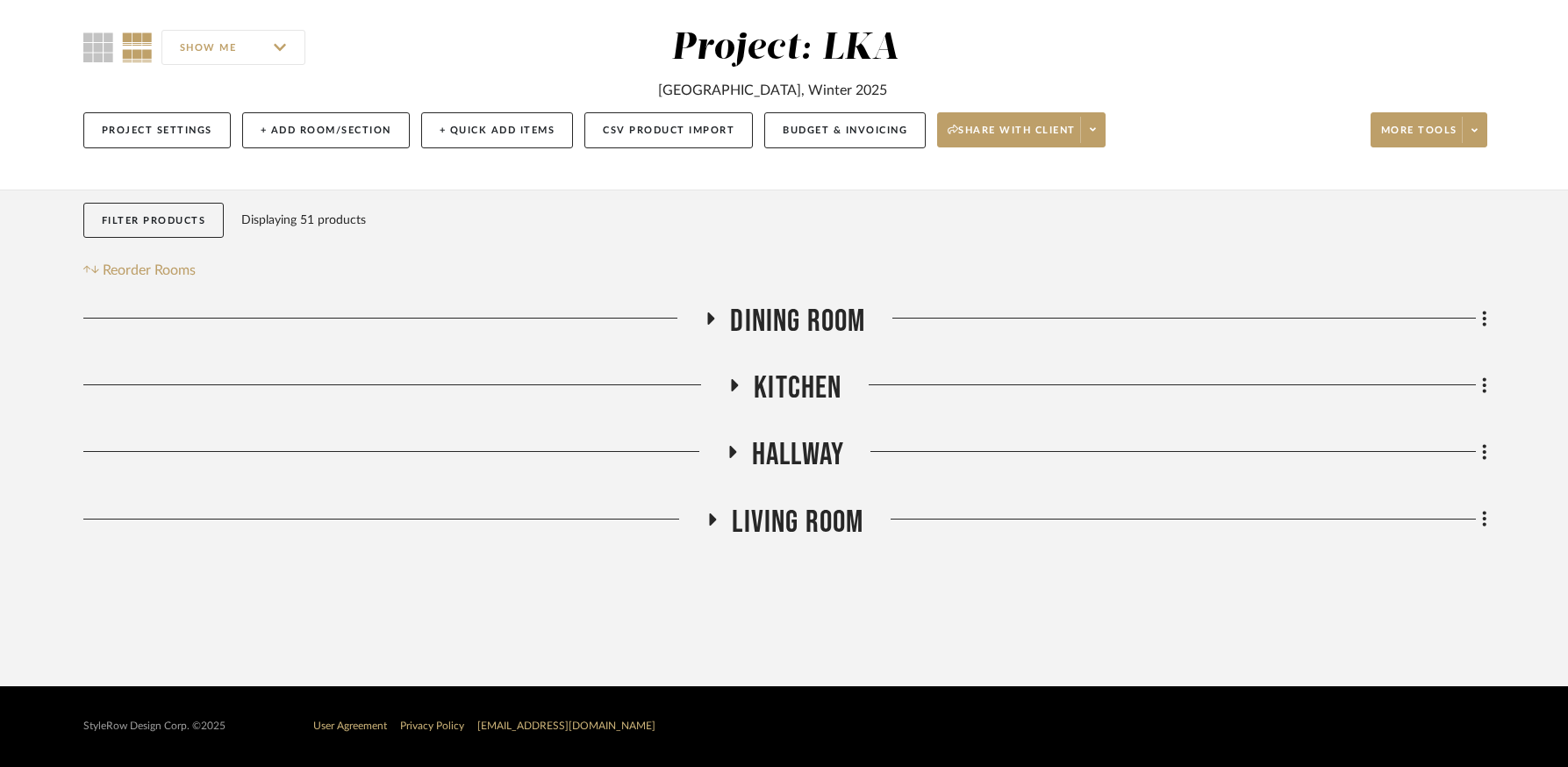
scroll to position [140, 0]
